Goal: Transaction & Acquisition: Download file/media

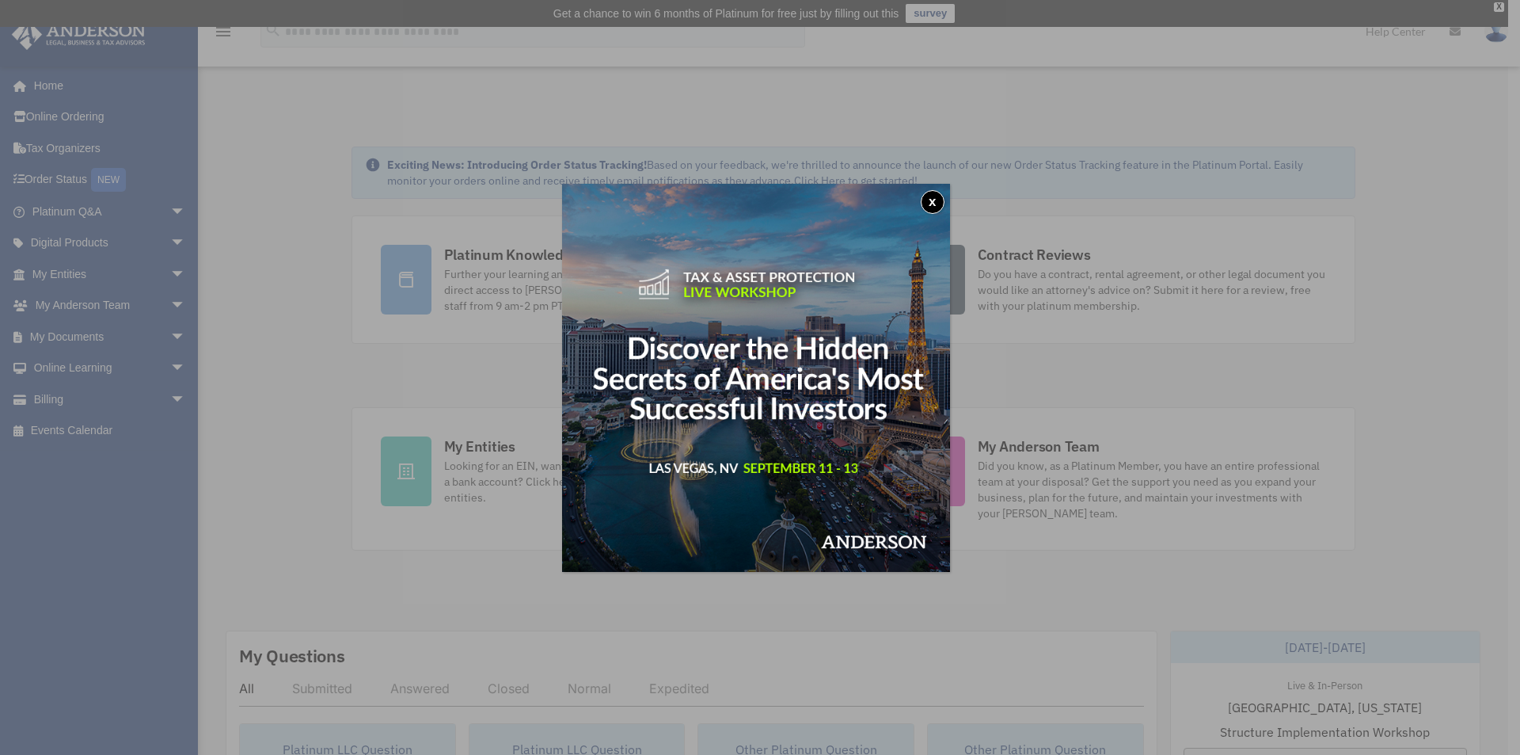
click at [940, 202] on button "x" at bounding box center [933, 202] width 24 height 24
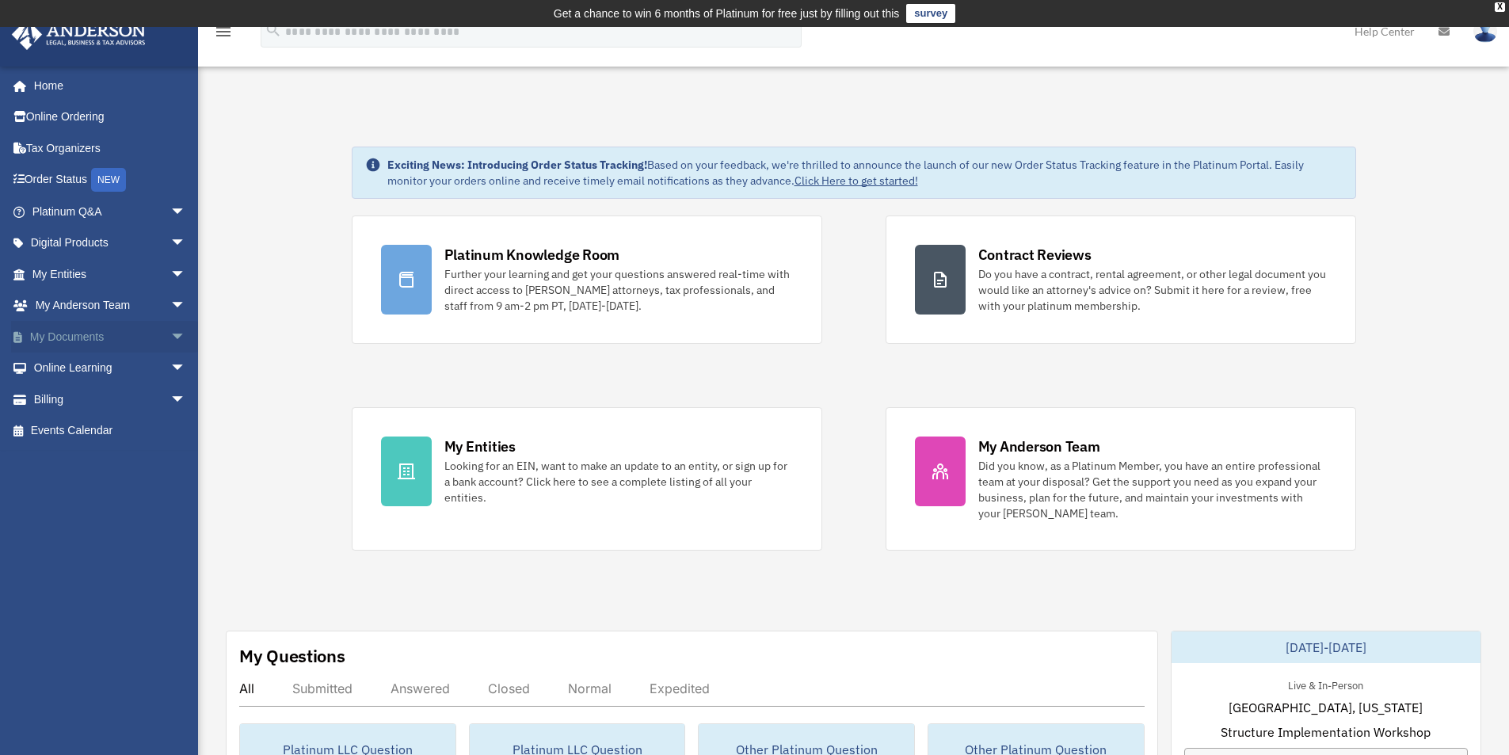
click at [139, 332] on link "My Documents arrow_drop_down" at bounding box center [110, 337] width 199 height 32
click at [170, 337] on span "arrow_drop_down" at bounding box center [186, 337] width 32 height 32
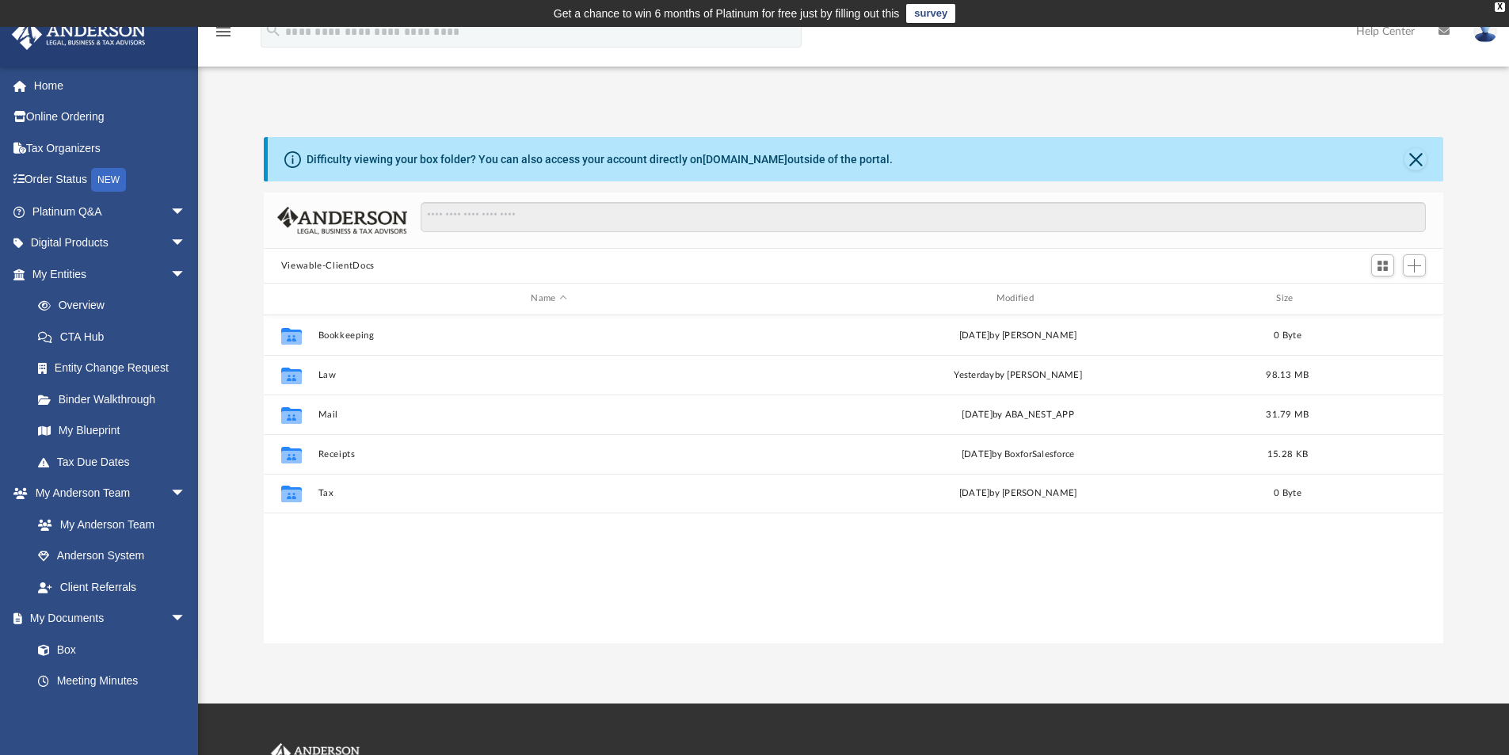
scroll to position [348, 1167]
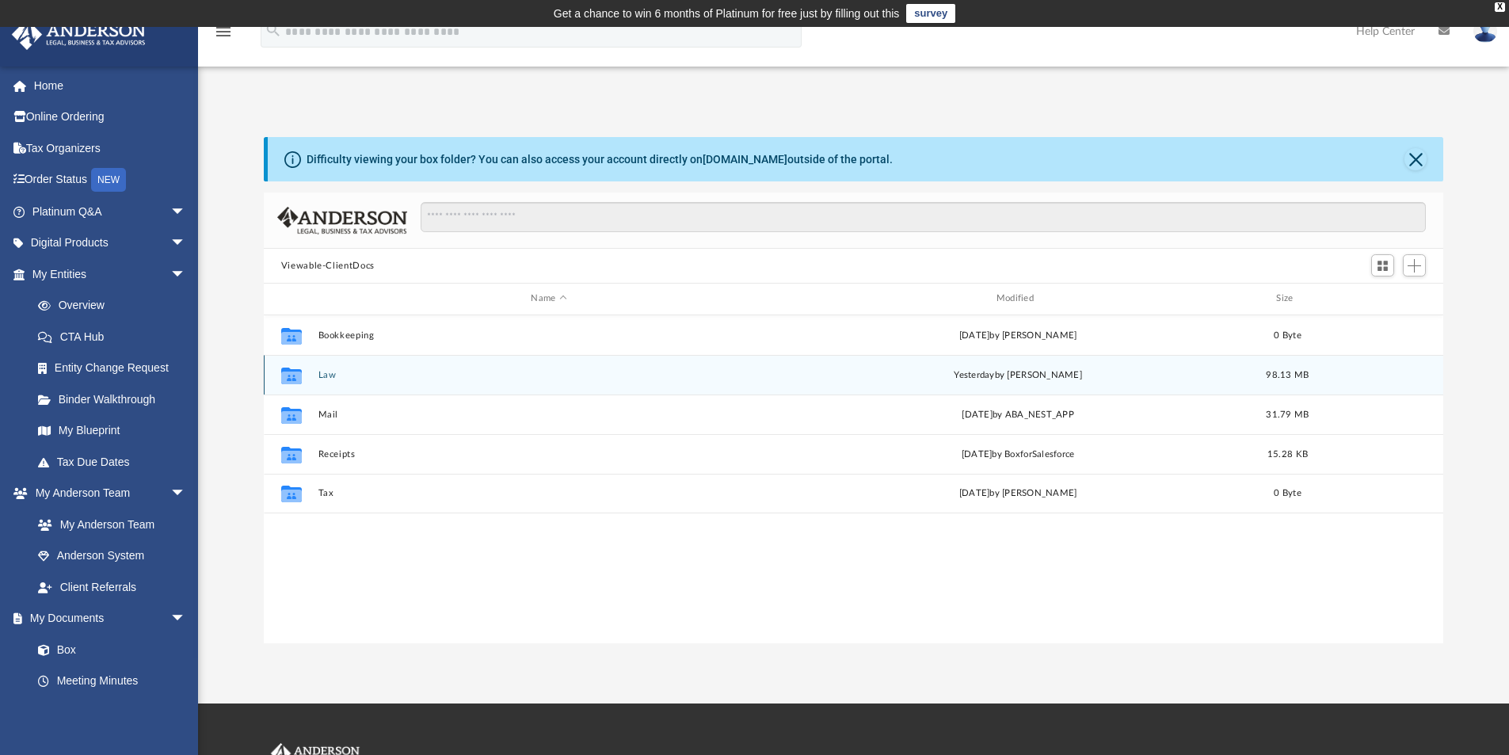
click at [344, 376] on button "Law" at bounding box center [549, 375] width 462 height 10
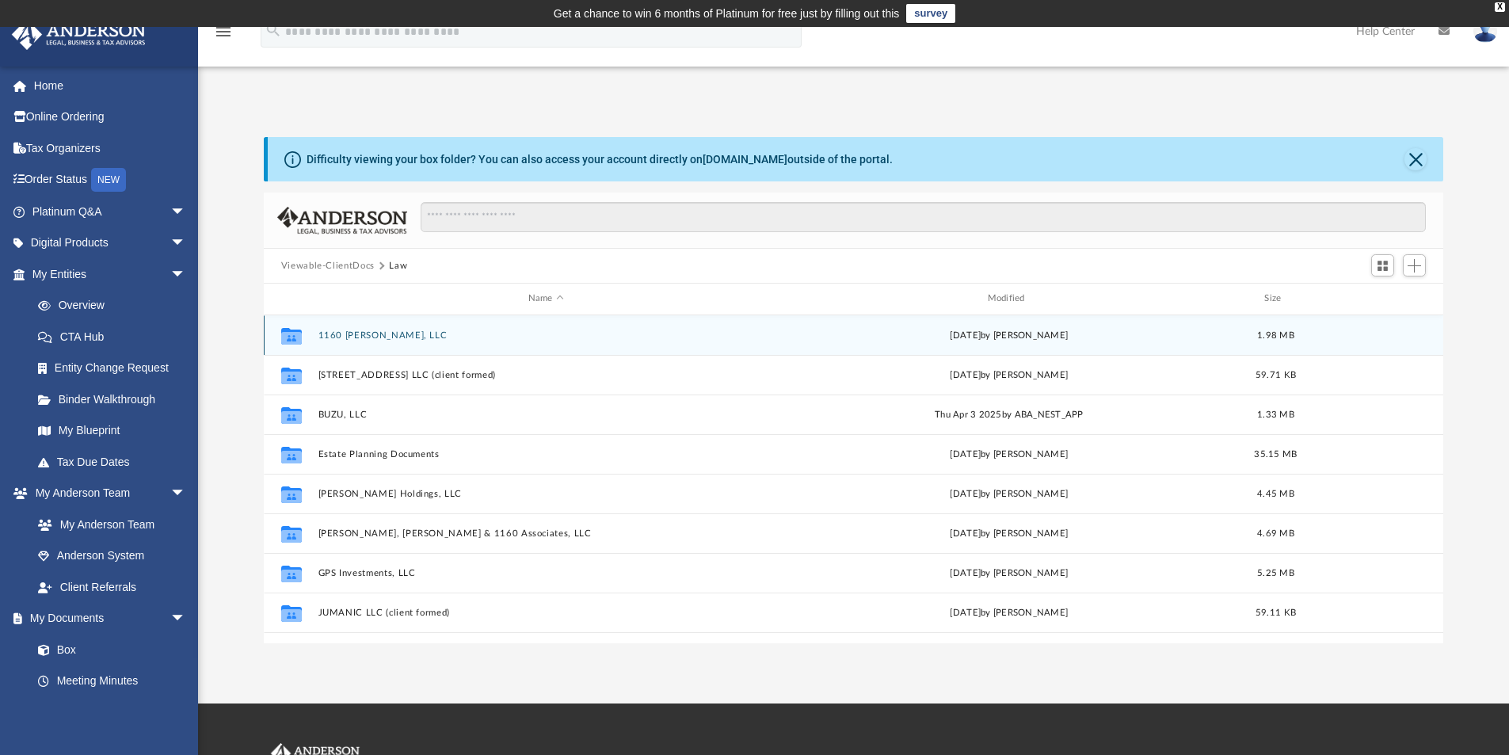
scroll to position [79, 0]
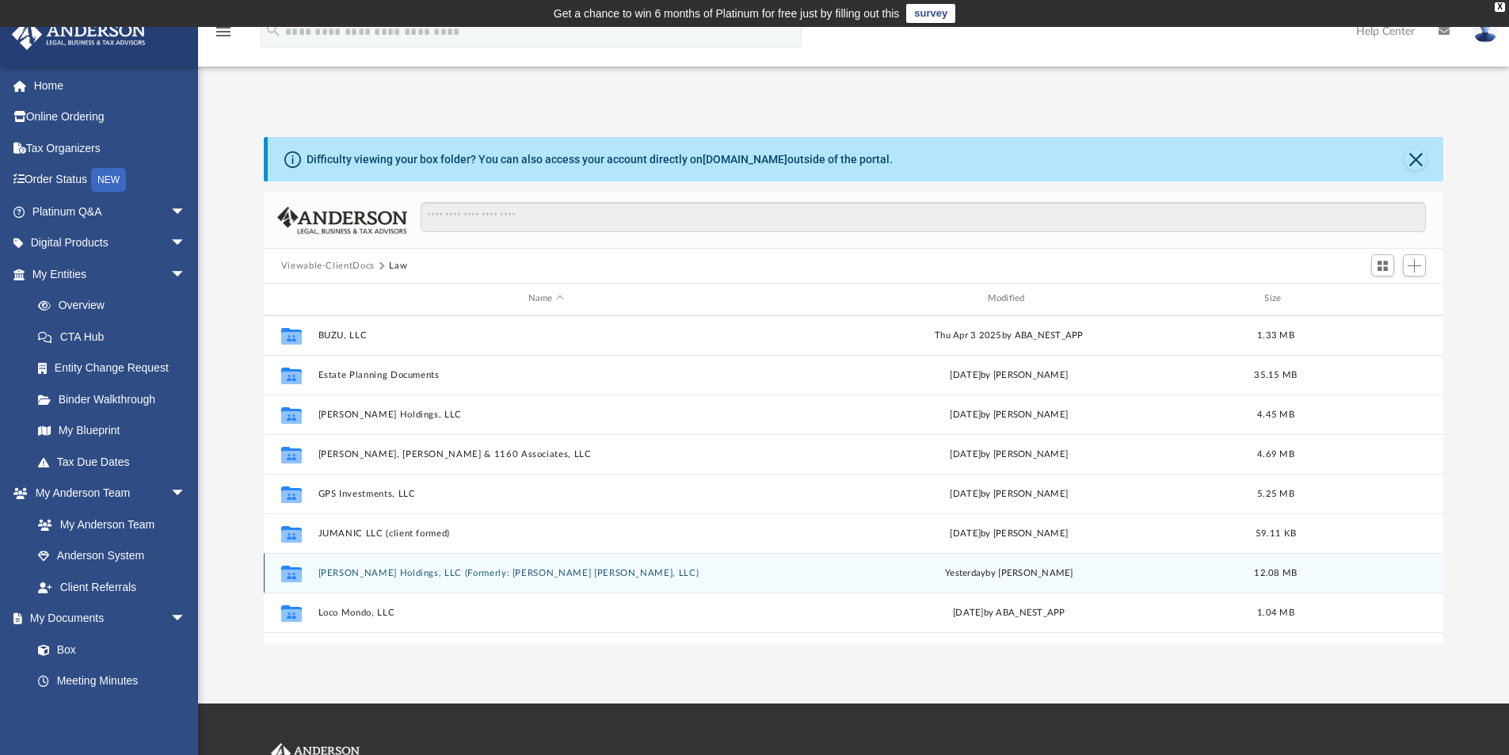
click at [395, 579] on div "Collaborated Folder [PERSON_NAME] Holdings, LLC (Formerly: [PERSON_NAME] [PERSO…" at bounding box center [854, 573] width 1180 height 40
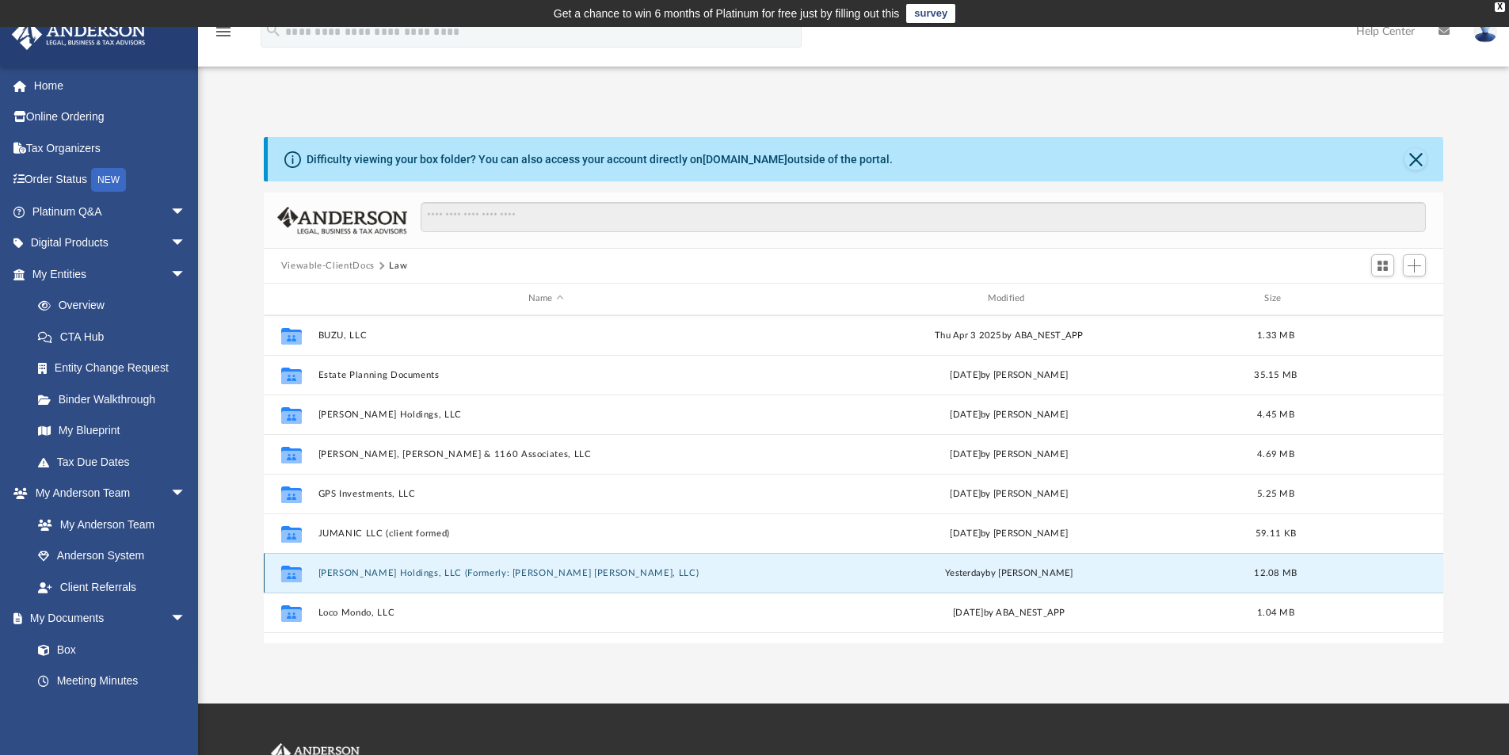
click at [346, 576] on button "[PERSON_NAME] Holdings, LLC (Formerly: [PERSON_NAME] [PERSON_NAME], LLC)" at bounding box center [546, 573] width 456 height 10
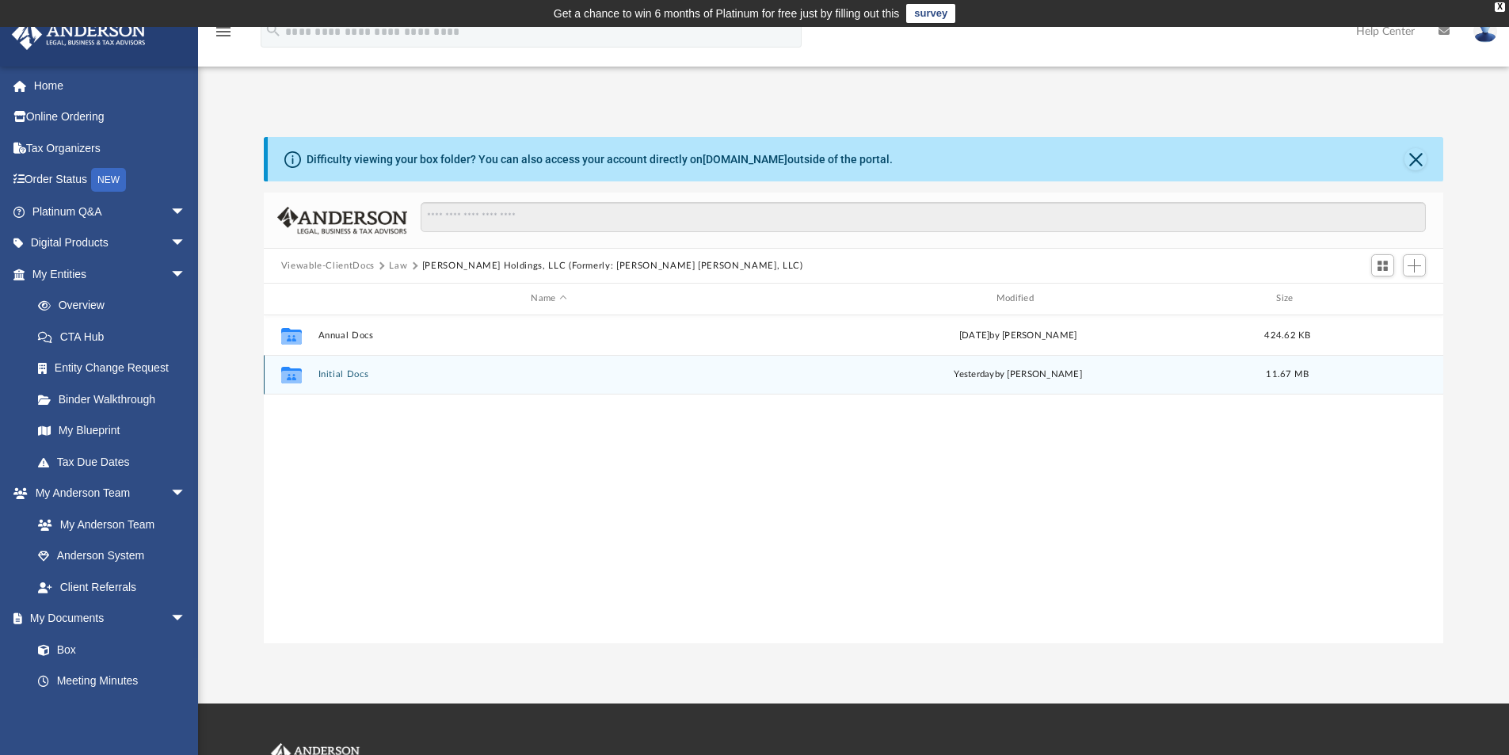
click at [352, 372] on button "Initial Docs" at bounding box center [549, 374] width 462 height 10
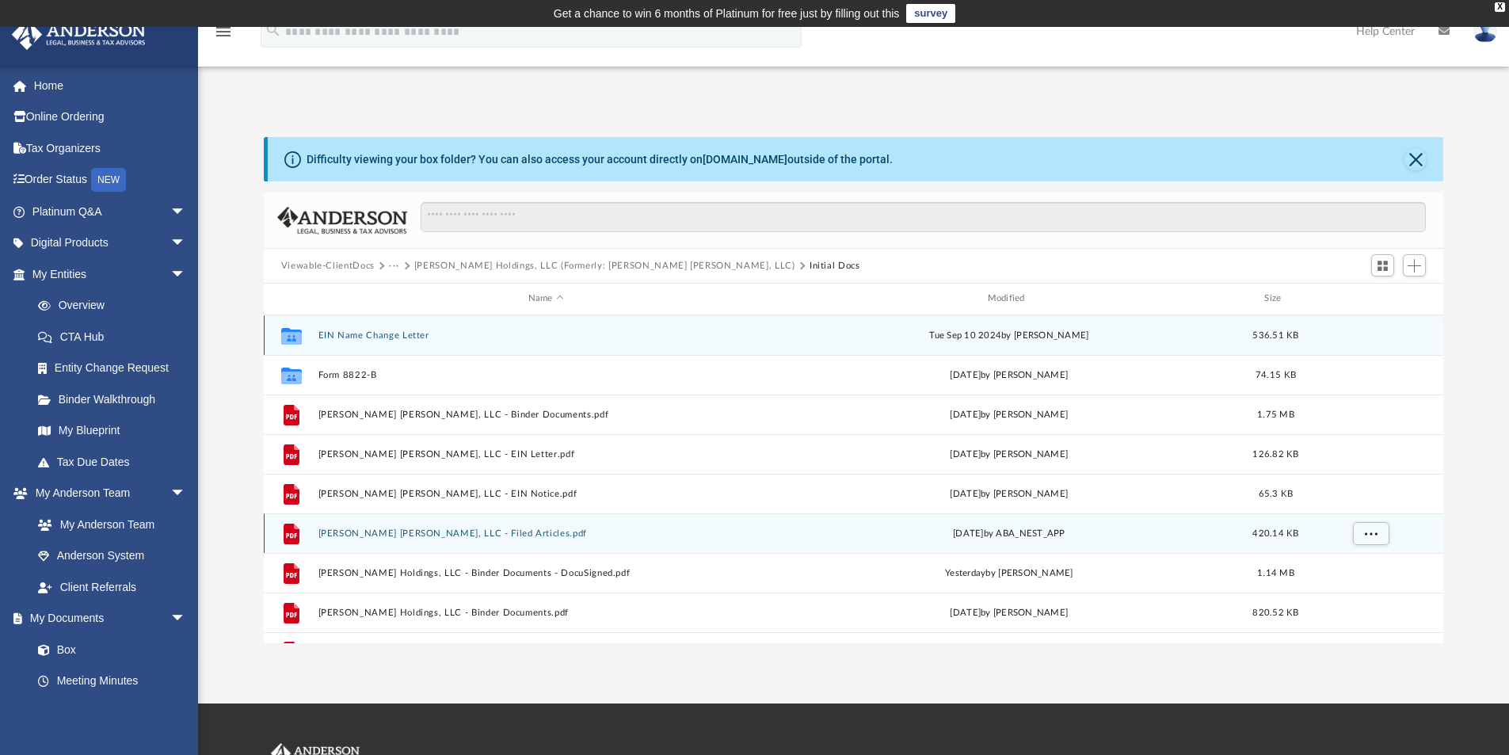
scroll to position [29, 0]
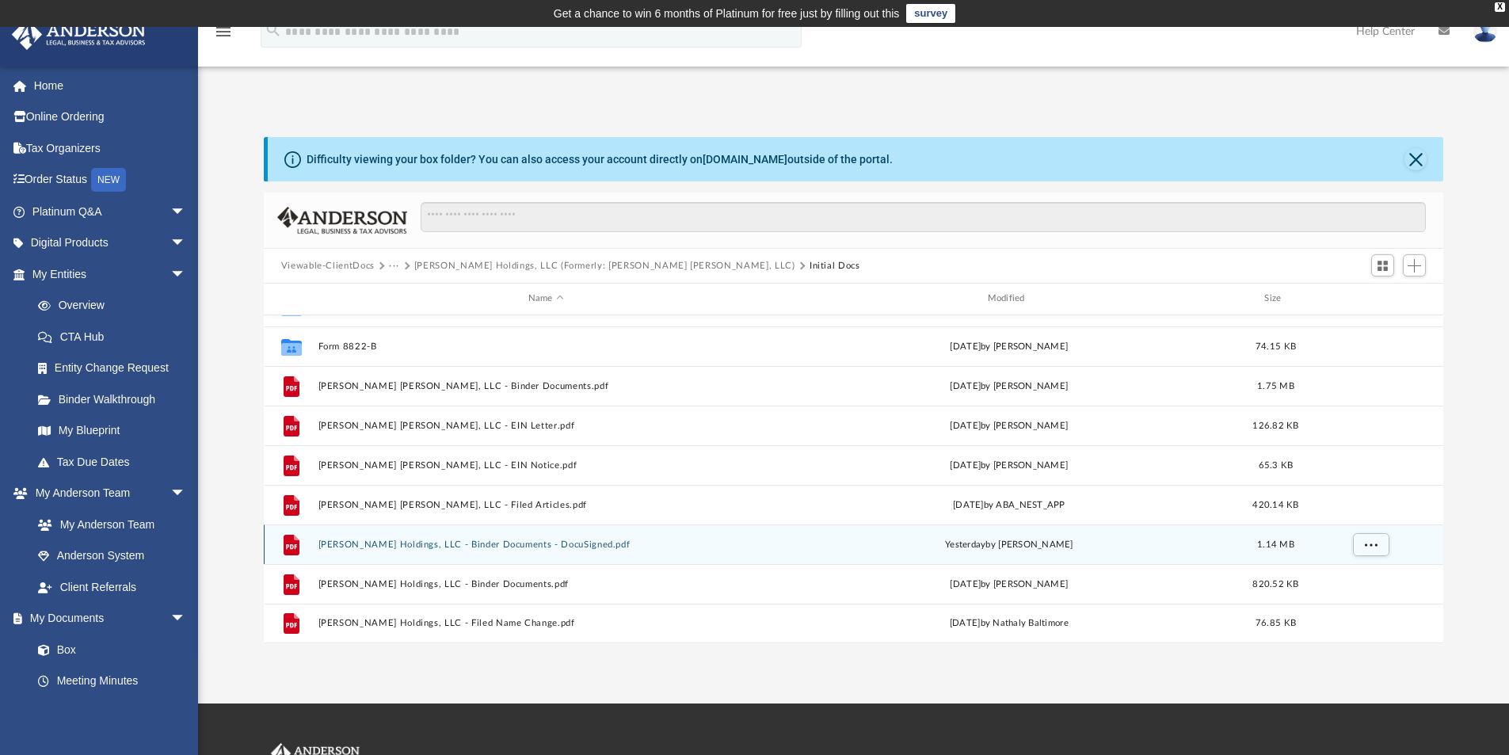
click at [481, 546] on button "[PERSON_NAME] Holdings, LLC - Binder Documents - DocuSigned.pdf" at bounding box center [546, 544] width 456 height 10
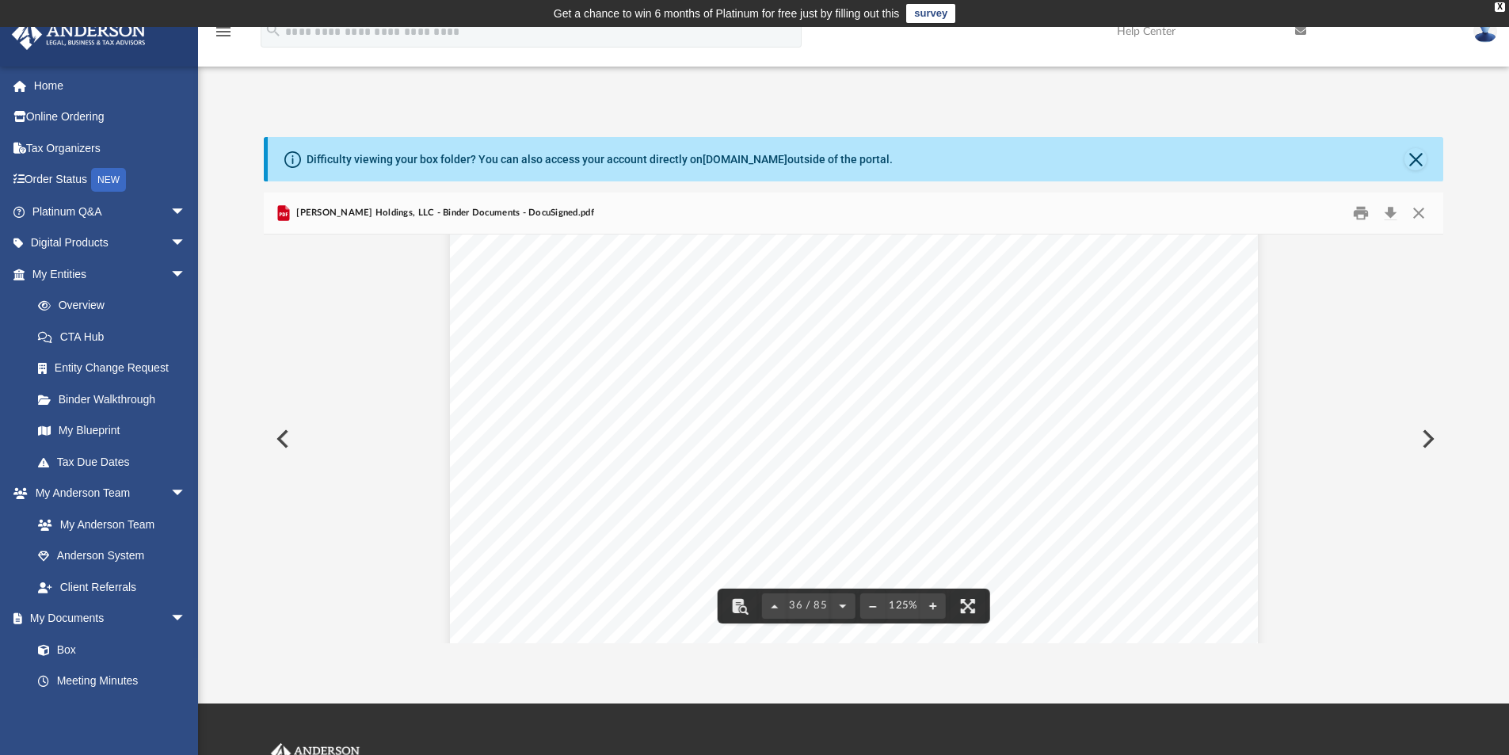
scroll to position [0, 0]
click at [1388, 217] on button "Download" at bounding box center [1389, 213] width 29 height 25
